Goal: Task Accomplishment & Management: Use online tool/utility

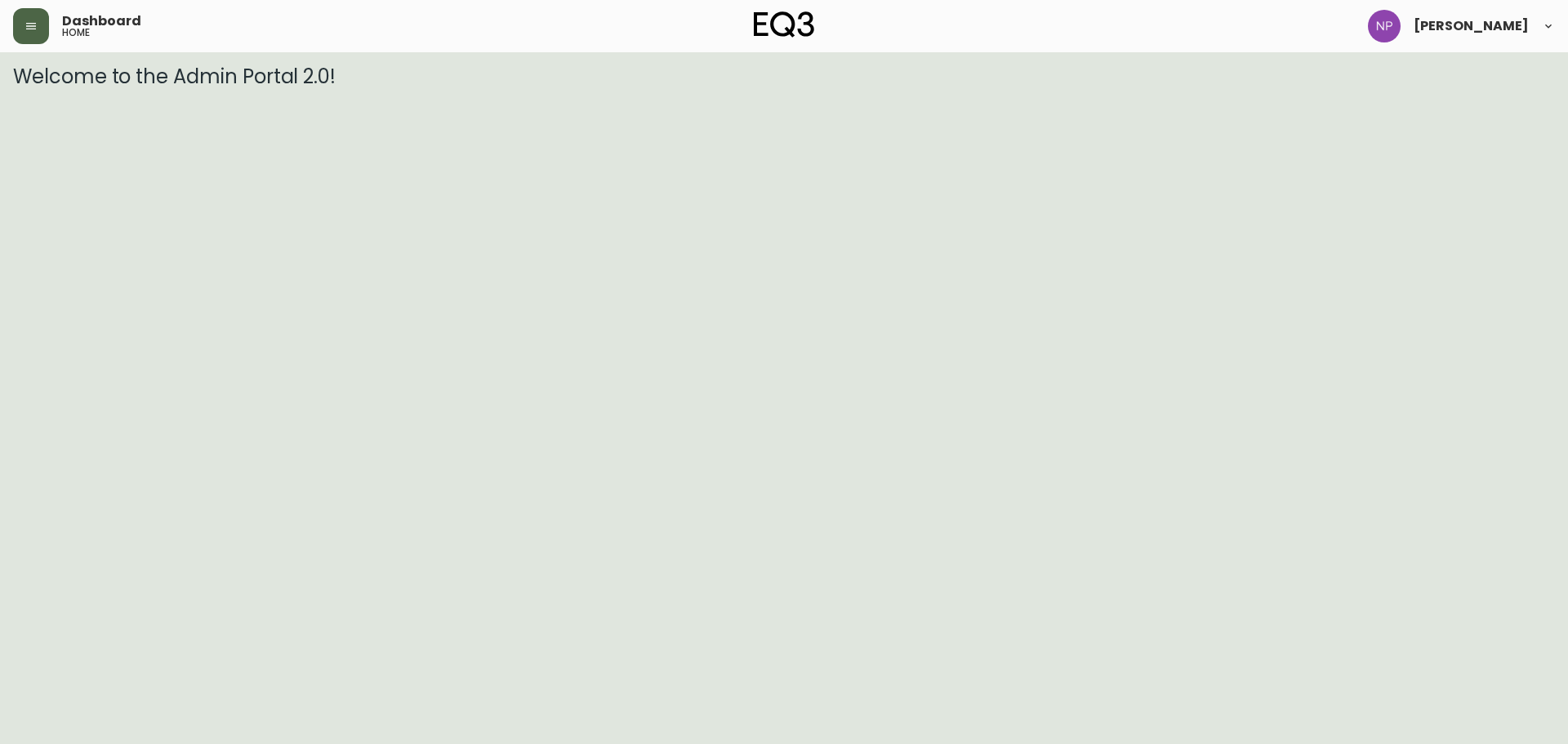
click at [30, 15] on button "button" at bounding box center [30, 26] width 36 height 36
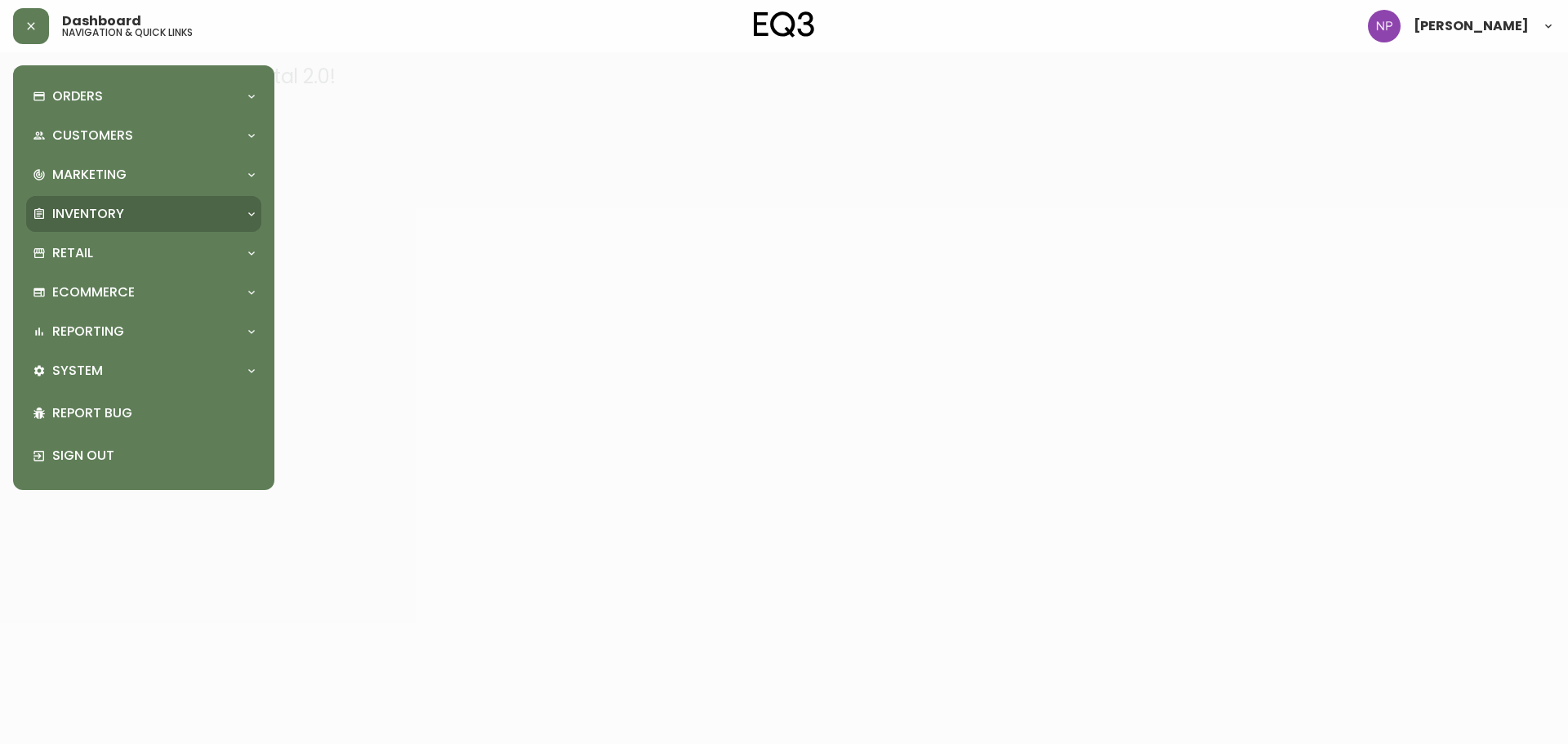
click at [87, 222] on p "Inventory" at bounding box center [88, 214] width 71 height 18
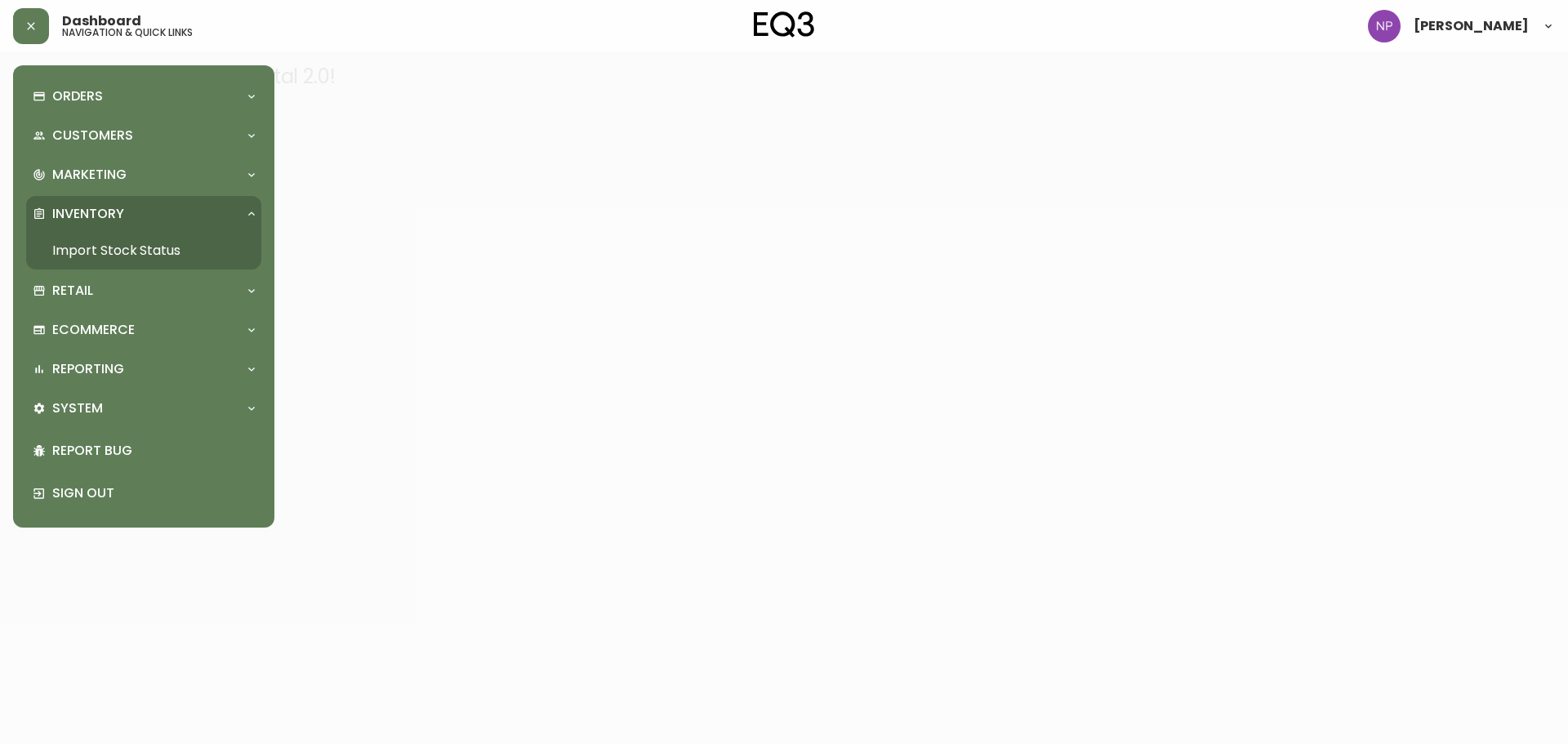
click at [126, 253] on link "Import Stock Status" at bounding box center [144, 250] width 236 height 38
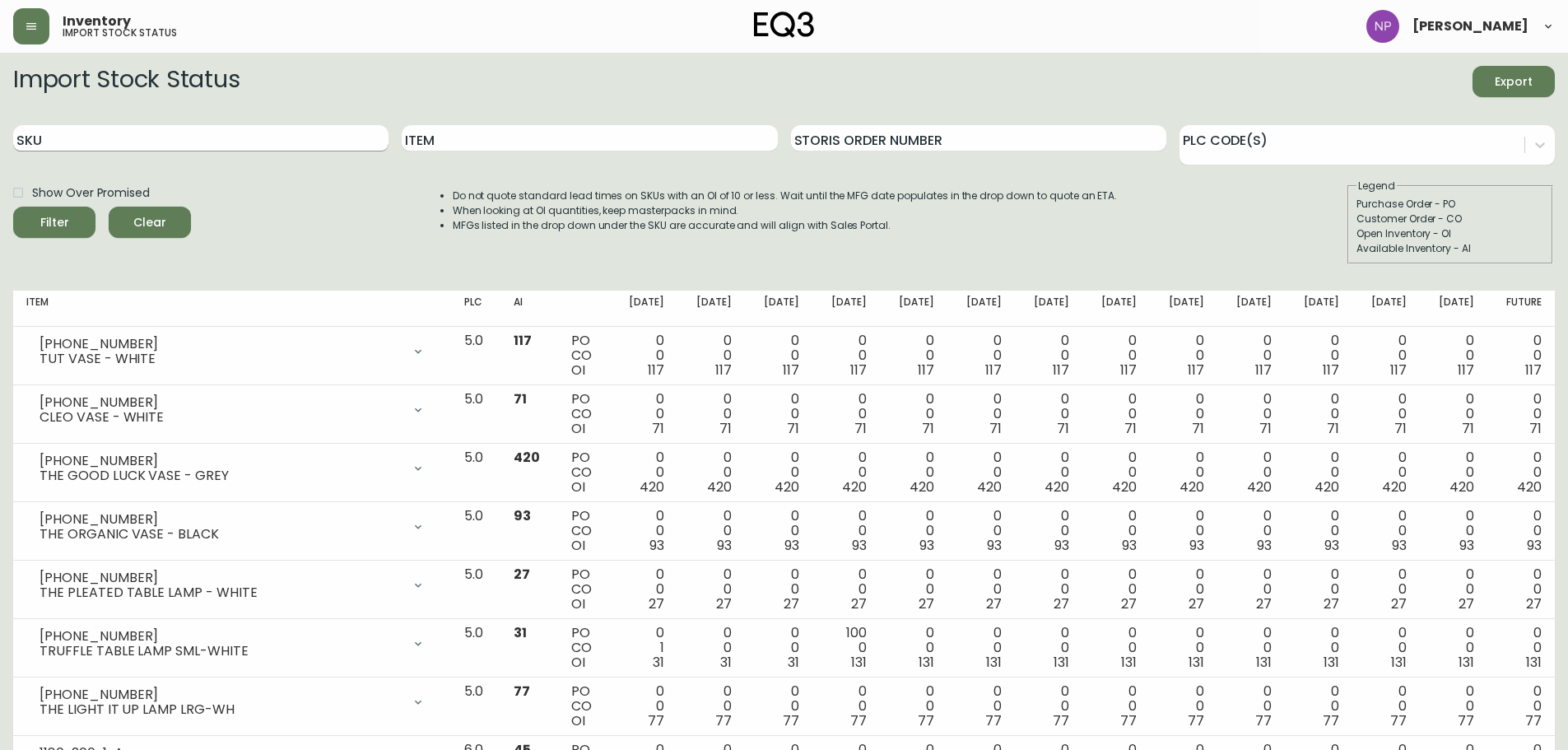
click at [159, 133] on input "SKU" at bounding box center [200, 138] width 375 height 27
paste input "7220-510-1-B"
click at [13, 207] on button "Filter" at bounding box center [54, 223] width 82 height 31
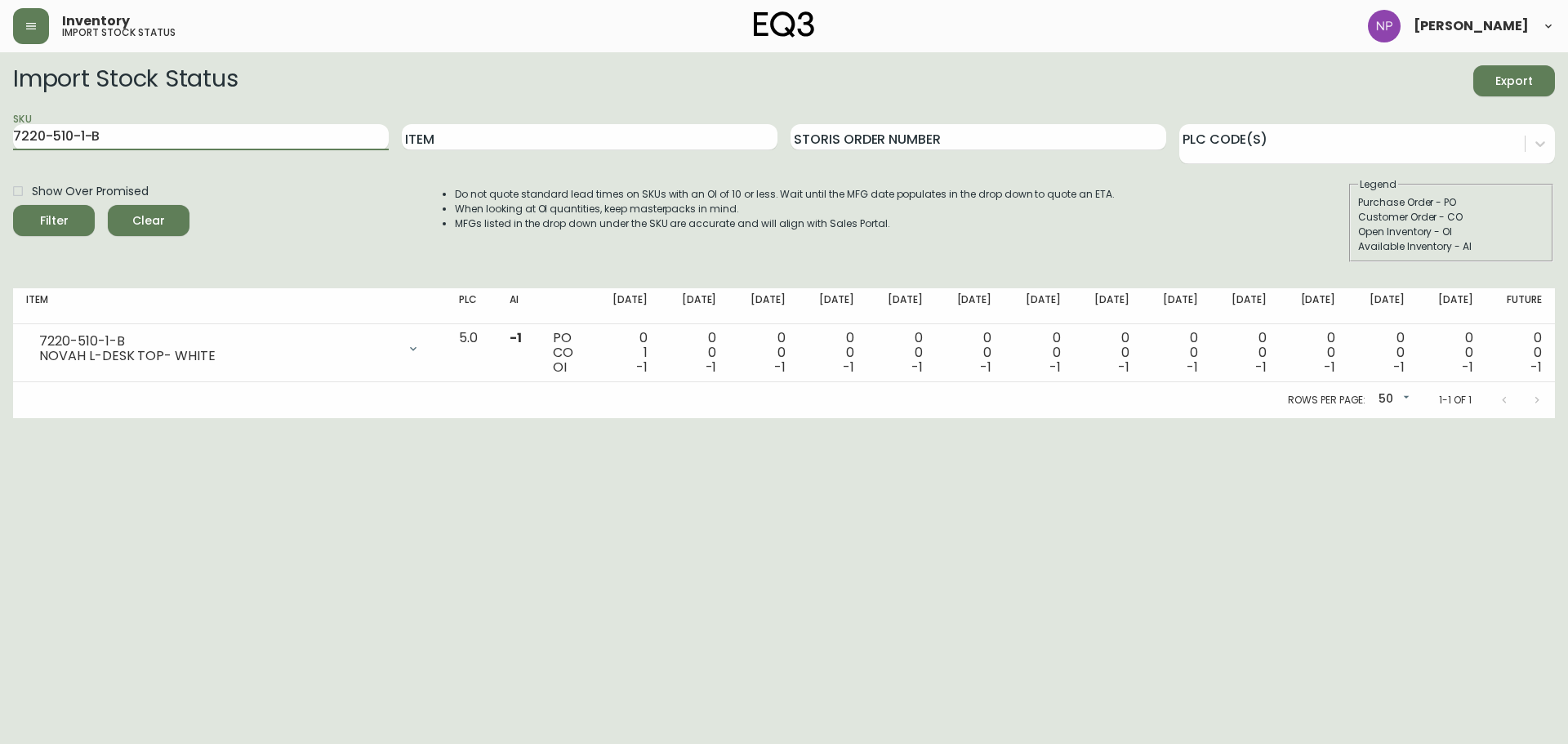
drag, startPoint x: 169, startPoint y: 130, endPoint x: 0, endPoint y: 114, distance: 169.8
click at [0, 114] on main "Import Stock Status Export SKU 7220-510-1-B Item Storis Order Number PLC Code(s…" at bounding box center [784, 235] width 1568 height 366
paste input "101"
type input "7220-101-1-B"
click at [13, 205] on button "Filter" at bounding box center [53, 221] width 82 height 31
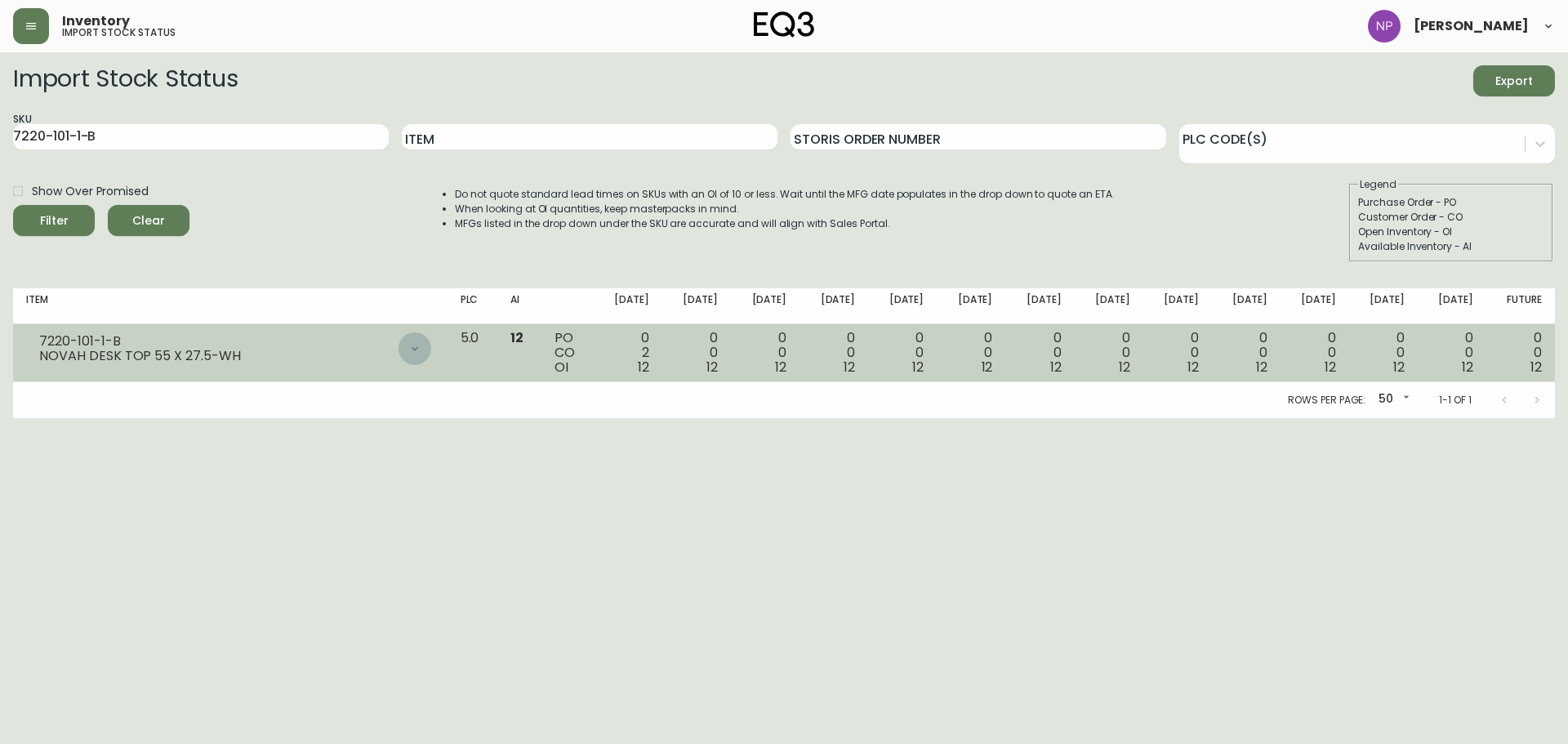
click at [422, 349] on icon at bounding box center [415, 348] width 13 height 13
